Goal: Transaction & Acquisition: Download file/media

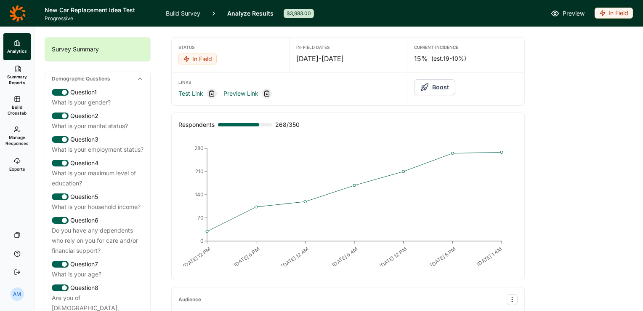
click at [22, 80] on span "Summary Reports" at bounding box center [17, 80] width 21 height 12
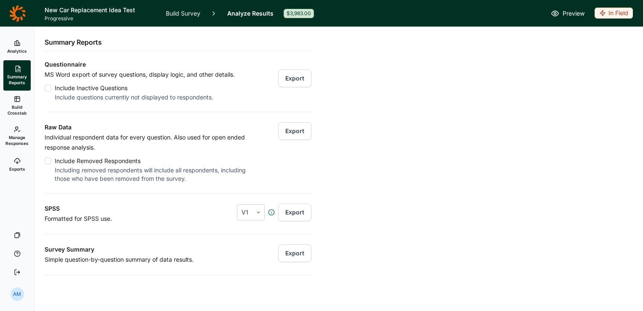
click at [291, 130] on button "Export" at bounding box center [294, 131] width 33 height 18
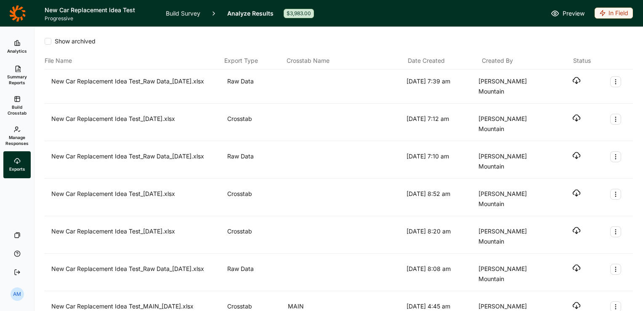
click at [575, 77] on div "New Car Replacement Idea Test_Raw Data_[DATE].xlsx Raw Data [DATE] 7:39 am [PER…" at bounding box center [338, 86] width 575 height 20
click at [572, 80] on icon "button" at bounding box center [576, 80] width 8 height 8
